Goal: Find specific page/section: Find specific page/section

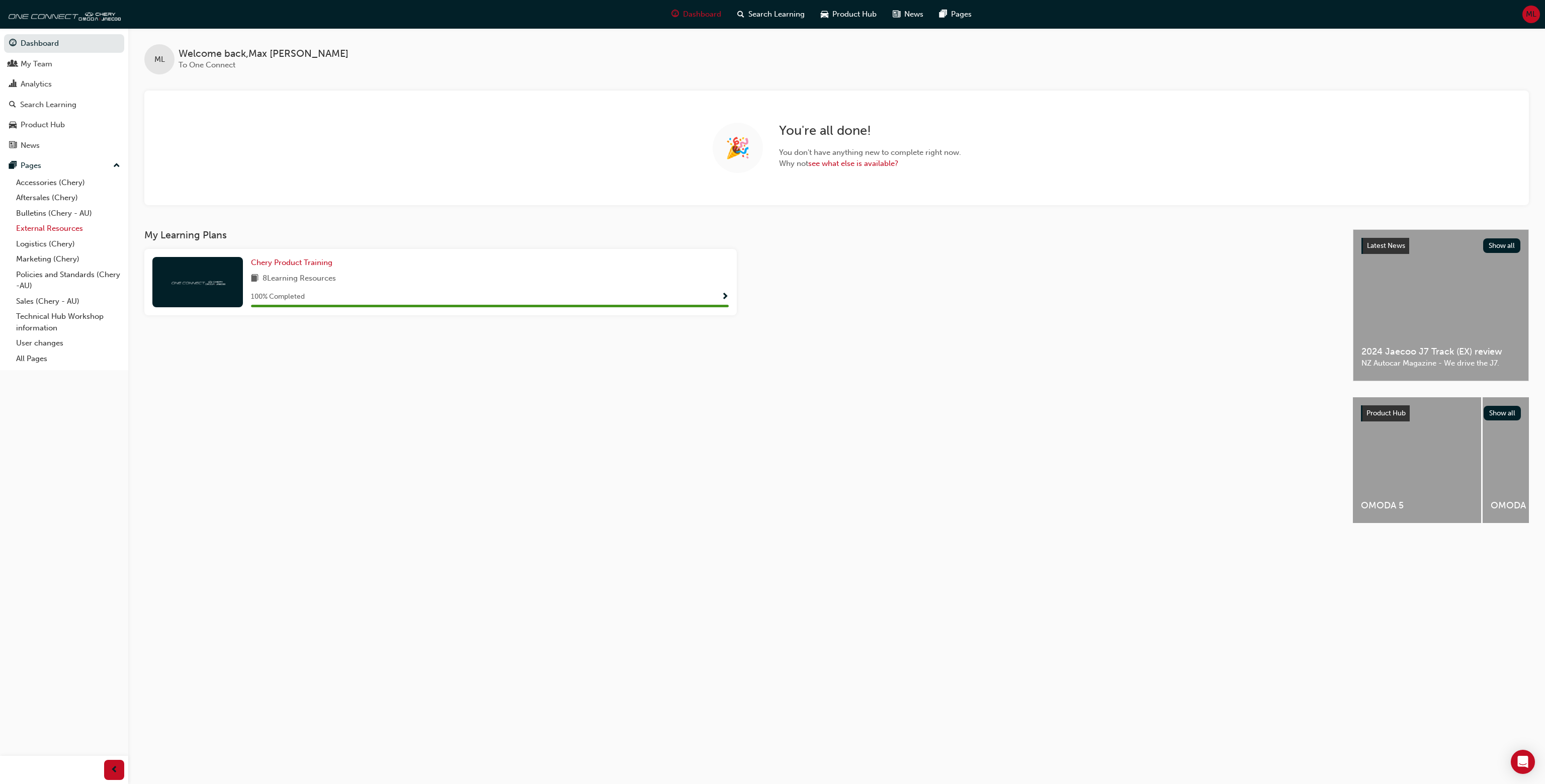
click at [66, 227] on link "External Resources" at bounding box center [68, 229] width 112 height 15
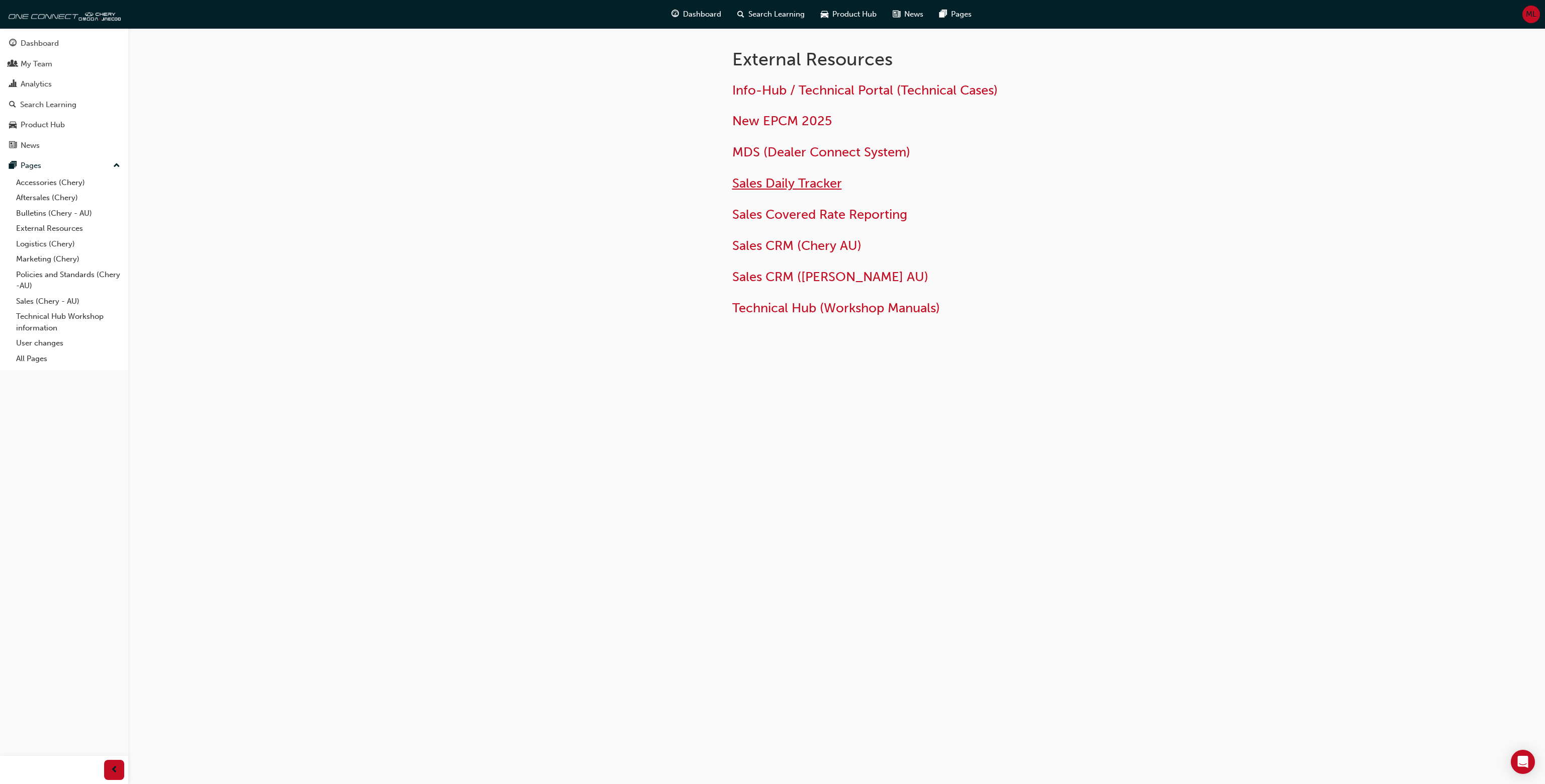
click at [782, 180] on span "Sales Daily Tracker" at bounding box center [787, 183] width 109 height 15
click at [810, 183] on span "Sales Daily Tracker" at bounding box center [787, 183] width 109 height 15
